Goal: Task Accomplishment & Management: Manage account settings

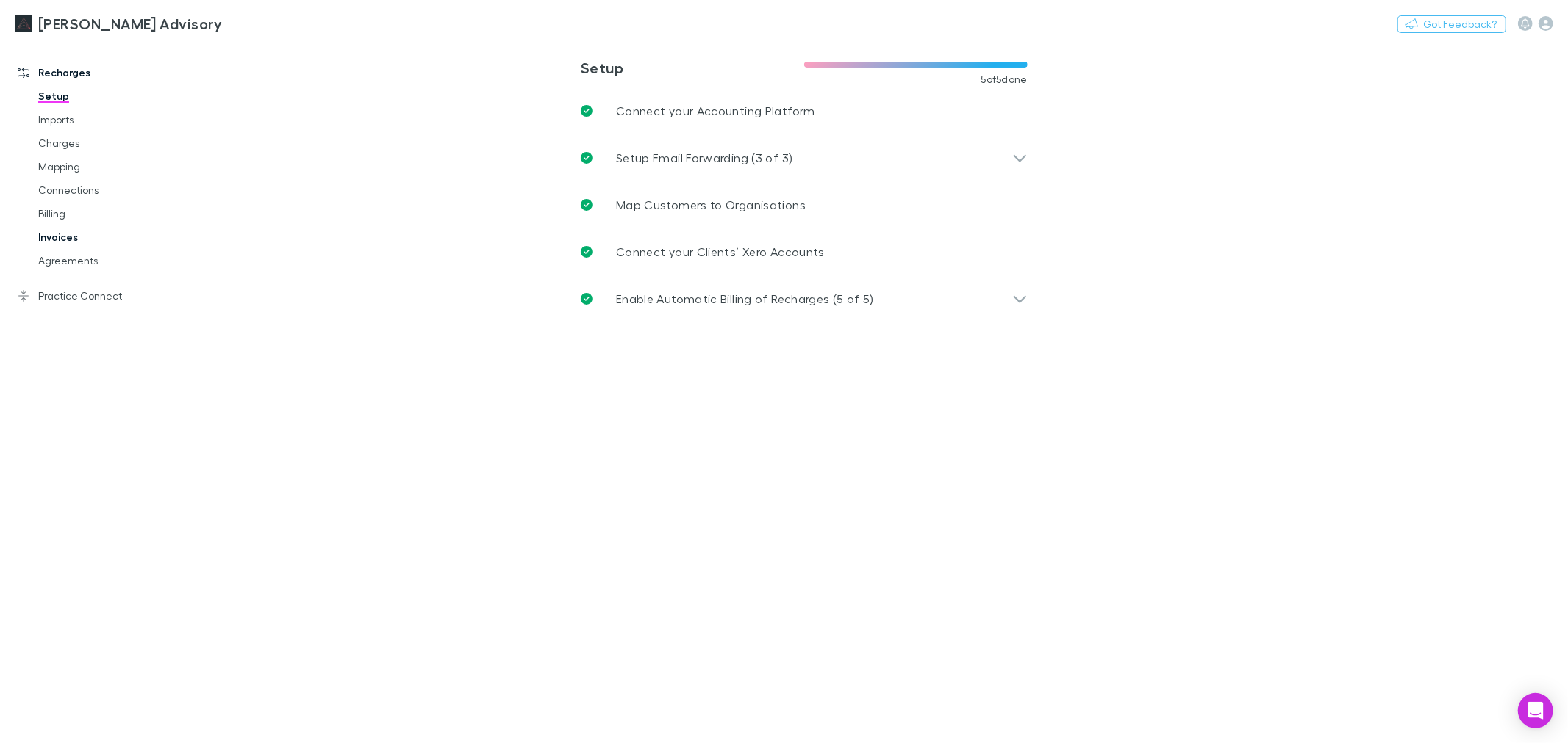
click at [38, 235] on link "Invoices" at bounding box center [114, 237] width 180 height 24
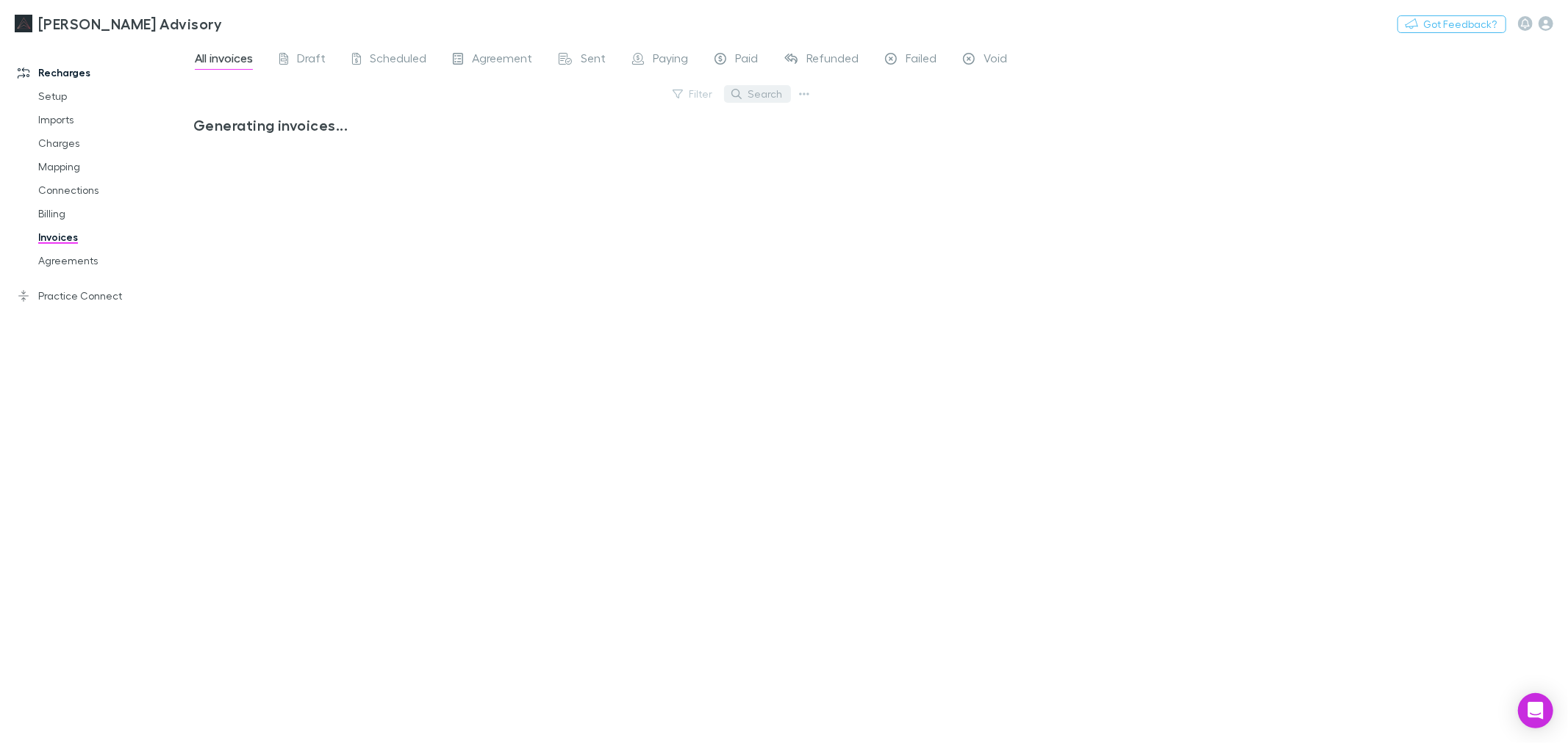
click at [748, 100] on button "Search" at bounding box center [758, 94] width 67 height 17
click at [760, 94] on input "text" at bounding box center [732, 95] width 74 height 21
type input "****"
click at [63, 254] on link "Agreements" at bounding box center [114, 261] width 180 height 24
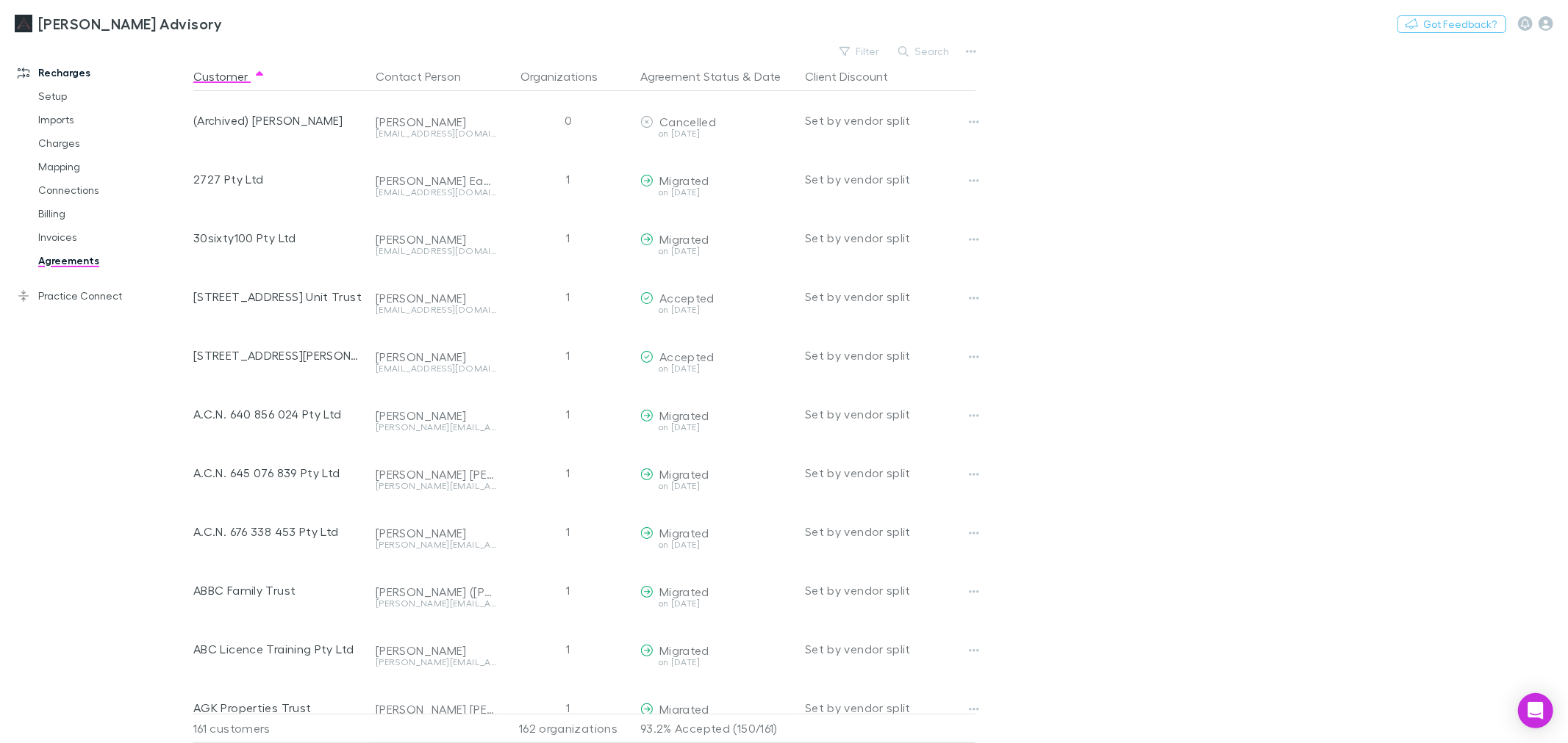
click at [932, 56] on button "Search" at bounding box center [924, 52] width 67 height 17
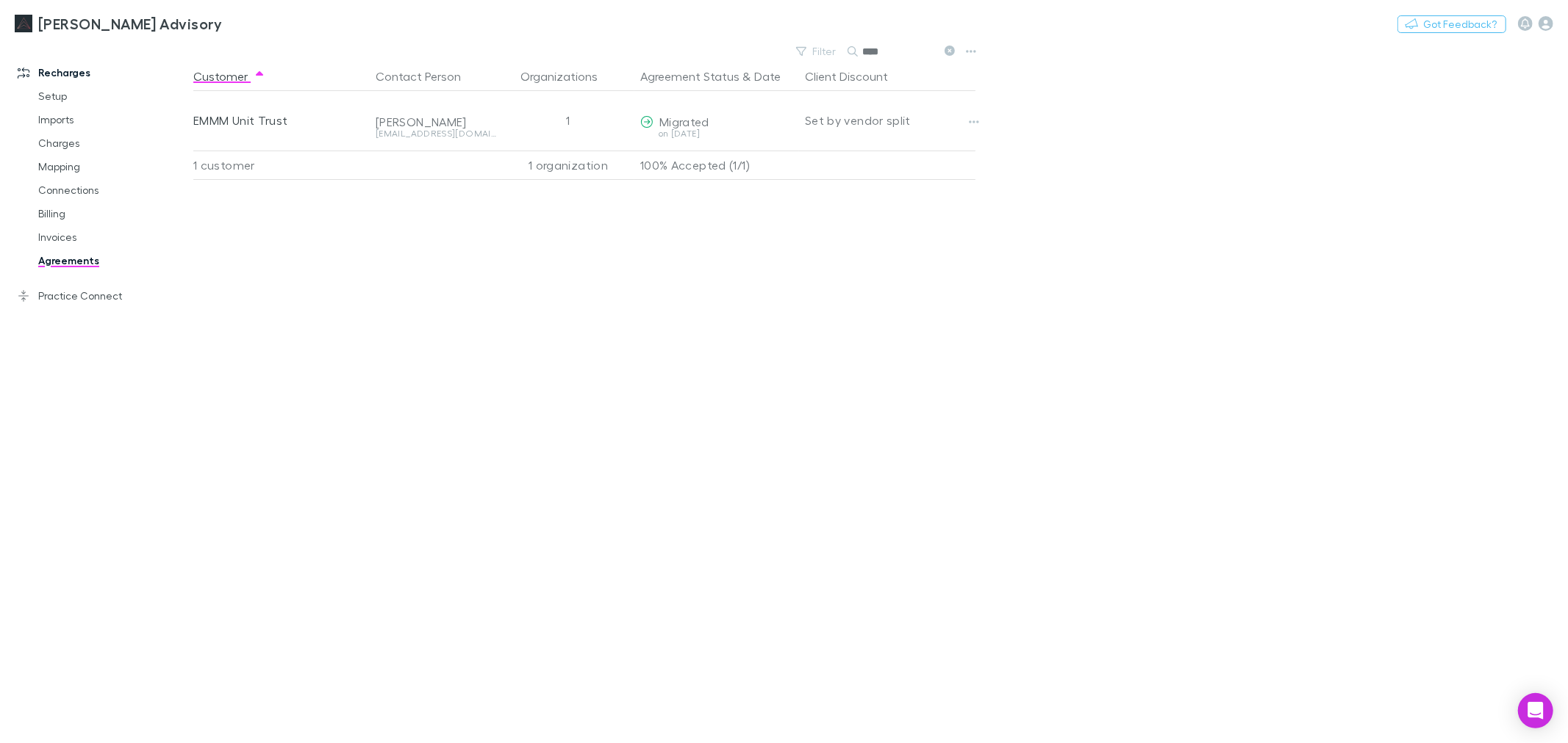
type input "****"
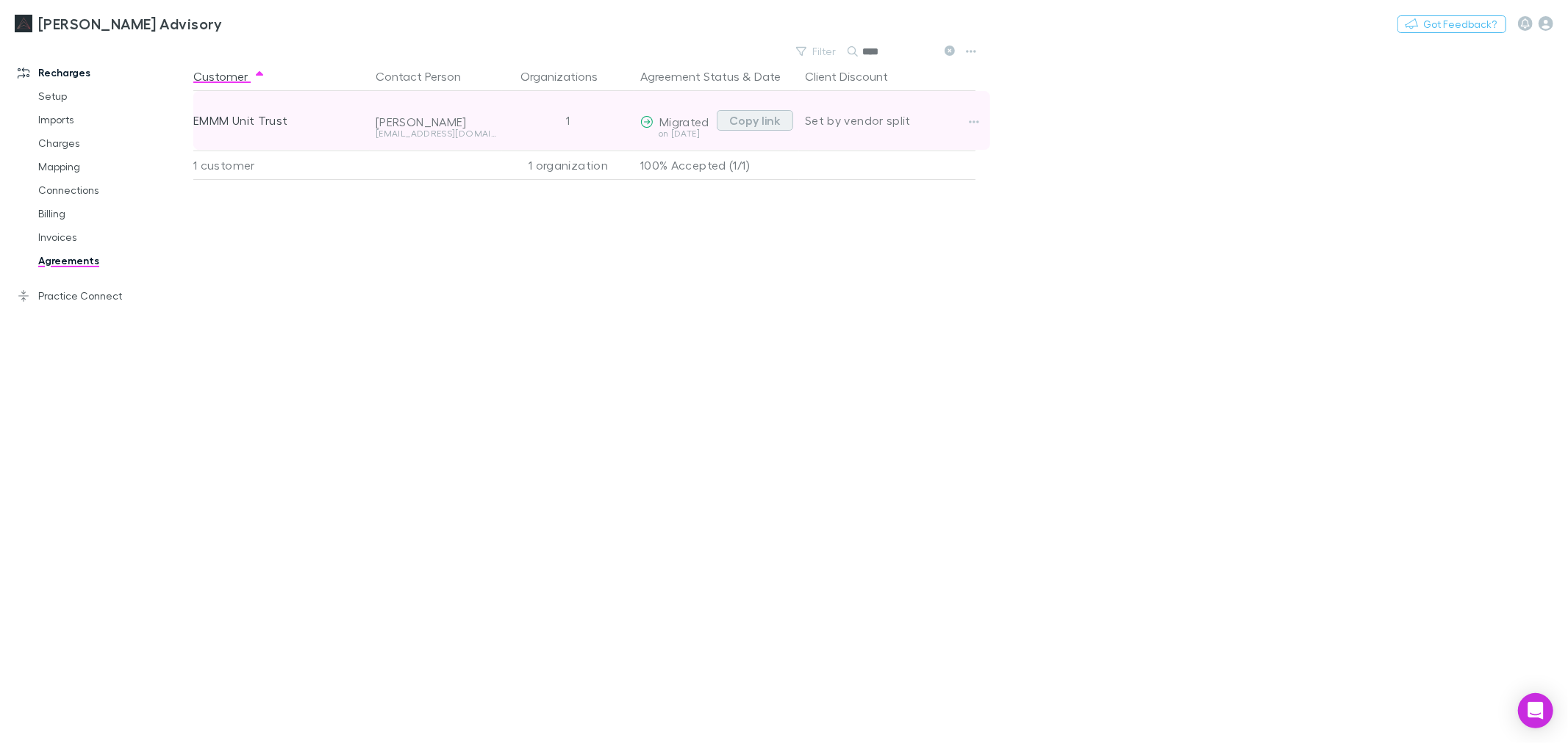
drag, startPoint x: 754, startPoint y: 117, endPoint x: 764, endPoint y: 115, distance: 10.2
click at [760, 117] on button "Copy link" at bounding box center [755, 120] width 76 height 21
click at [754, 117] on button "Copy link" at bounding box center [755, 120] width 76 height 21
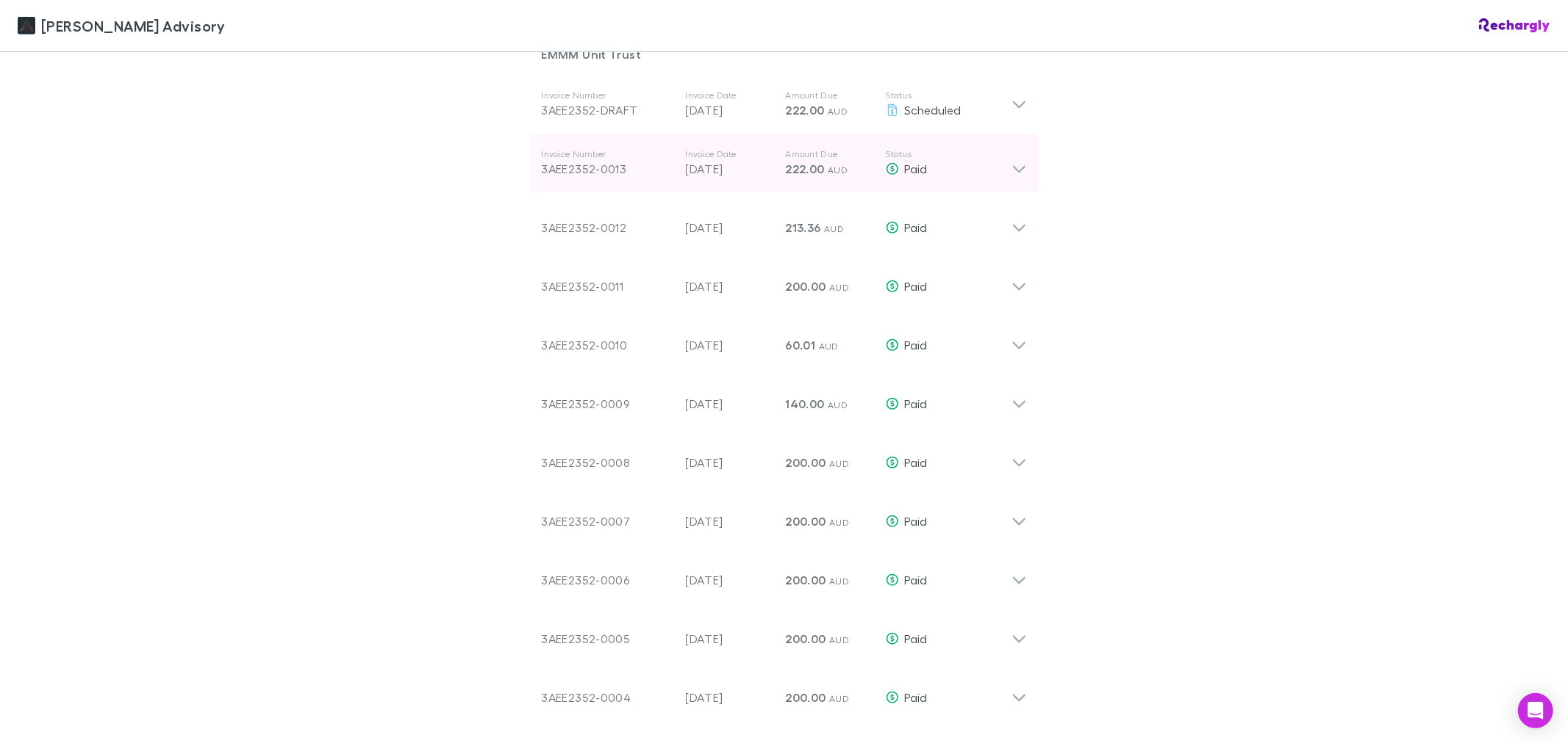
scroll to position [652, 0]
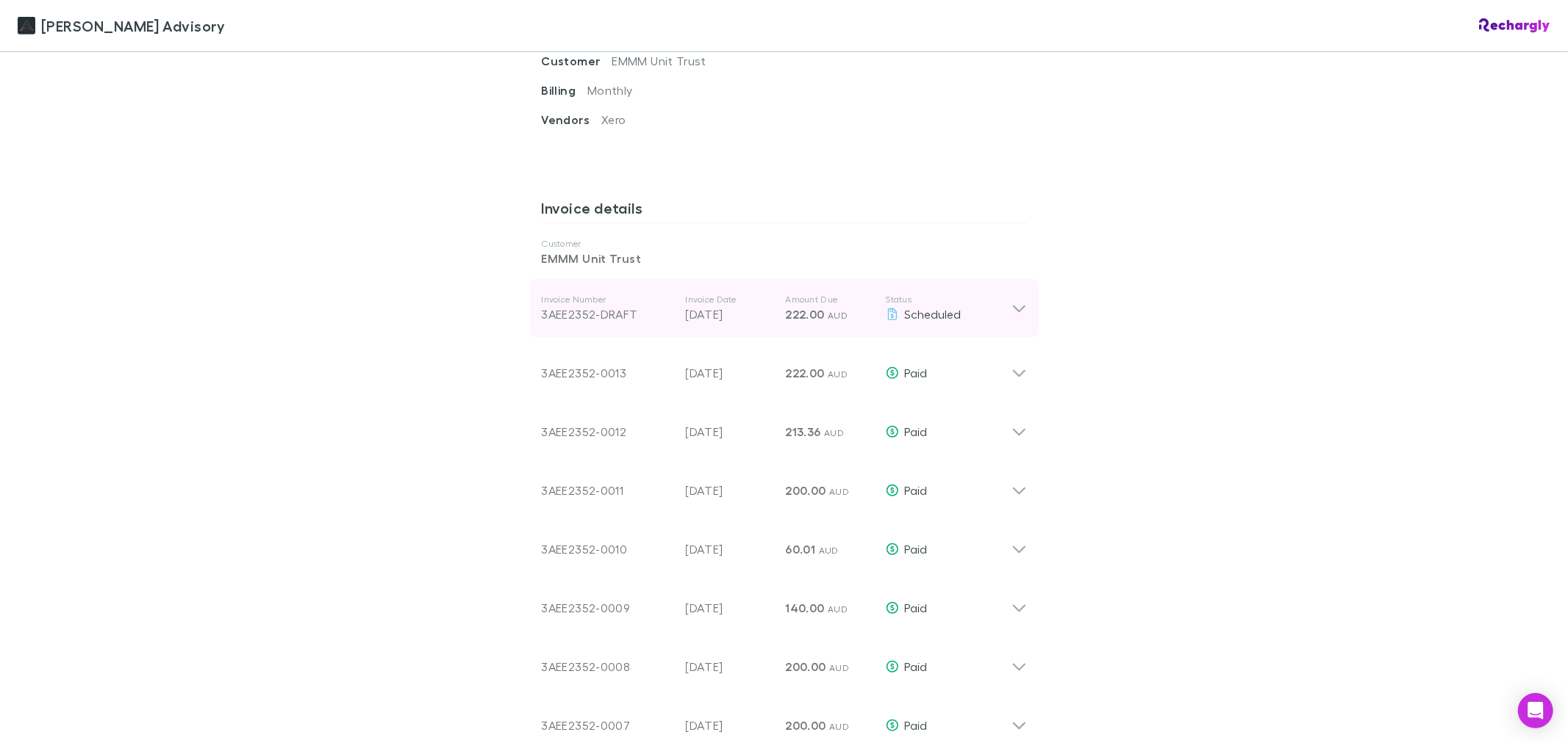
click at [1012, 309] on icon at bounding box center [1018, 309] width 12 height 8
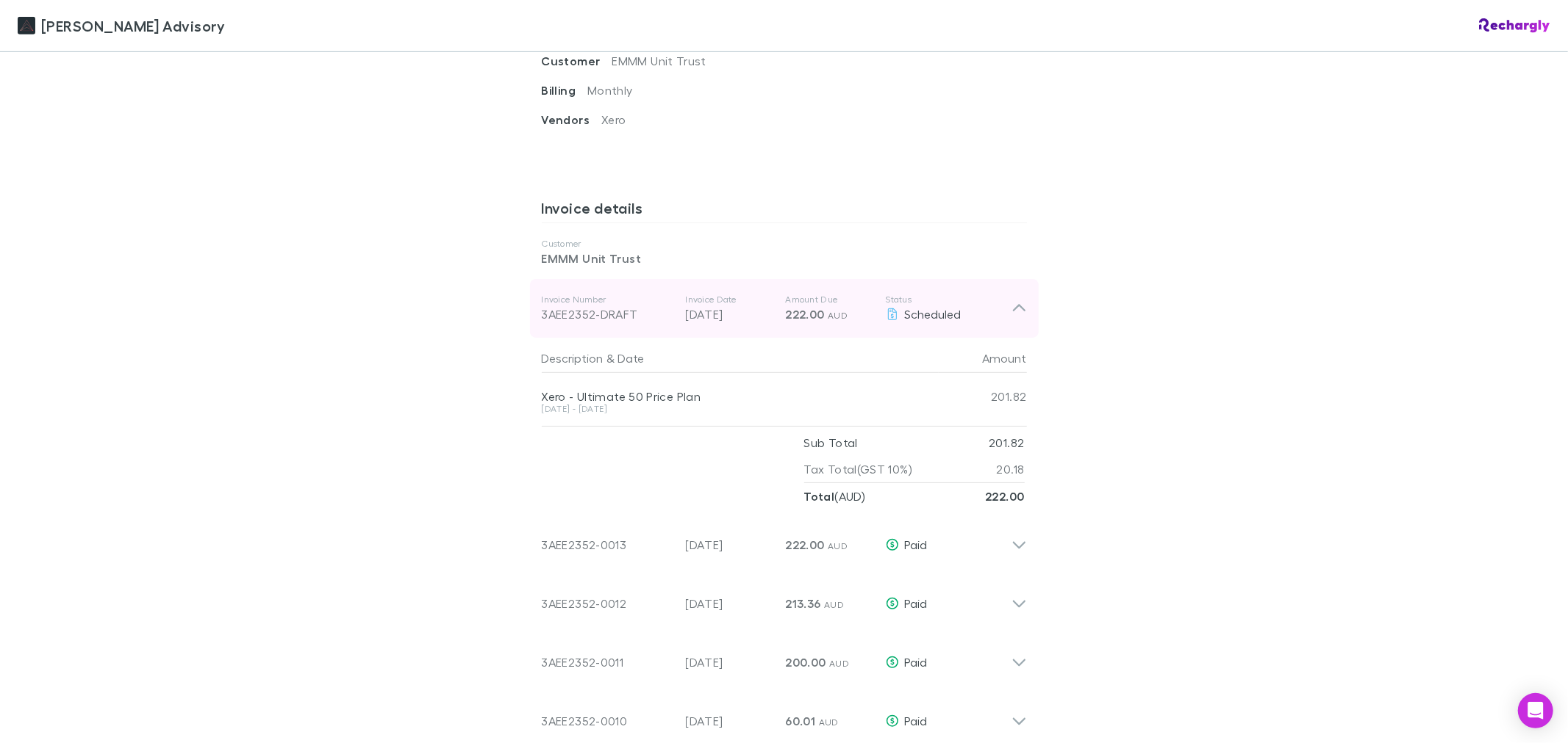
click at [1011, 310] on icon at bounding box center [1019, 308] width 15 height 17
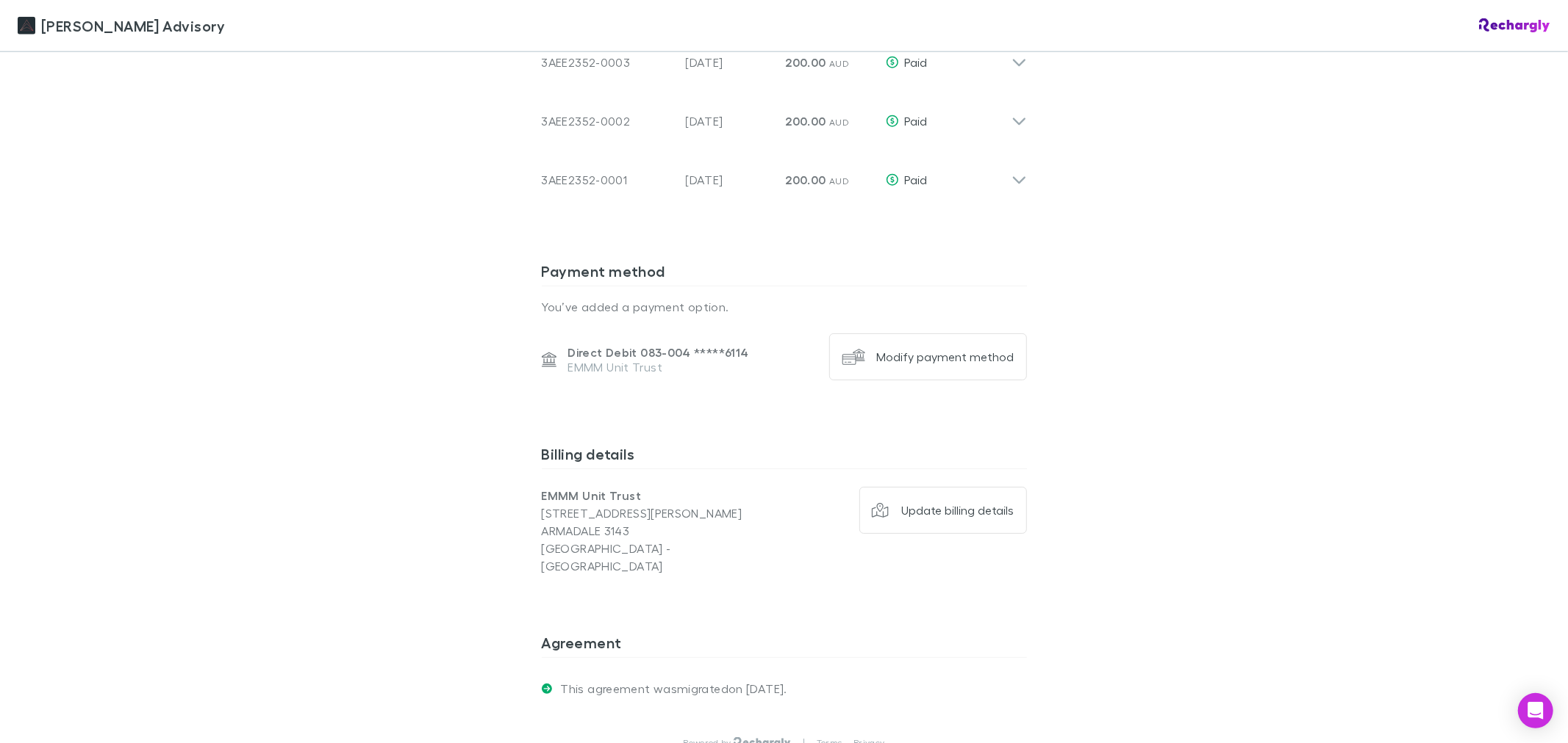
scroll to position [1660, 0]
